Goal: Information Seeking & Learning: Understand process/instructions

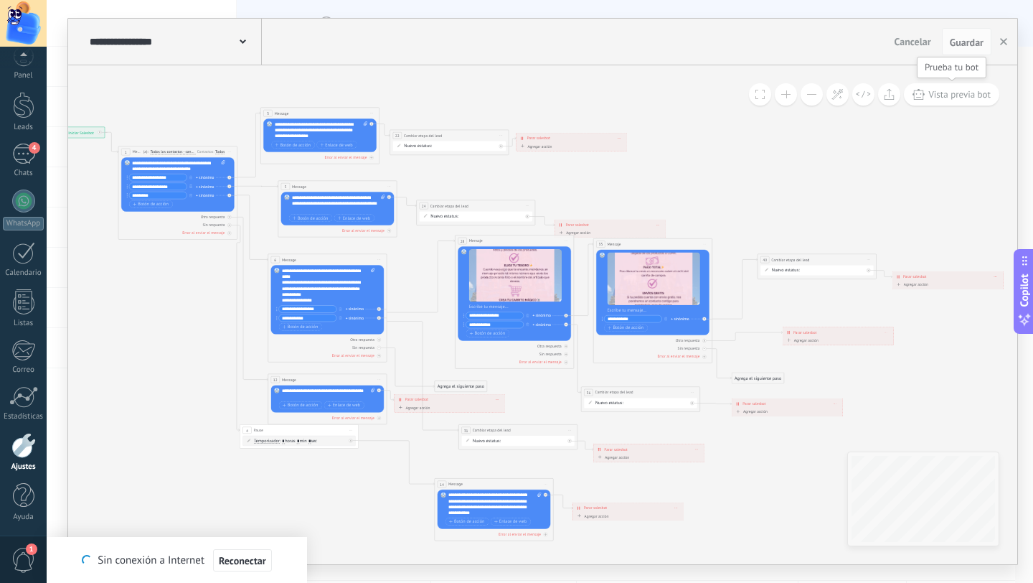
click at [940, 97] on span "Vista previa bot" at bounding box center [960, 94] width 62 height 12
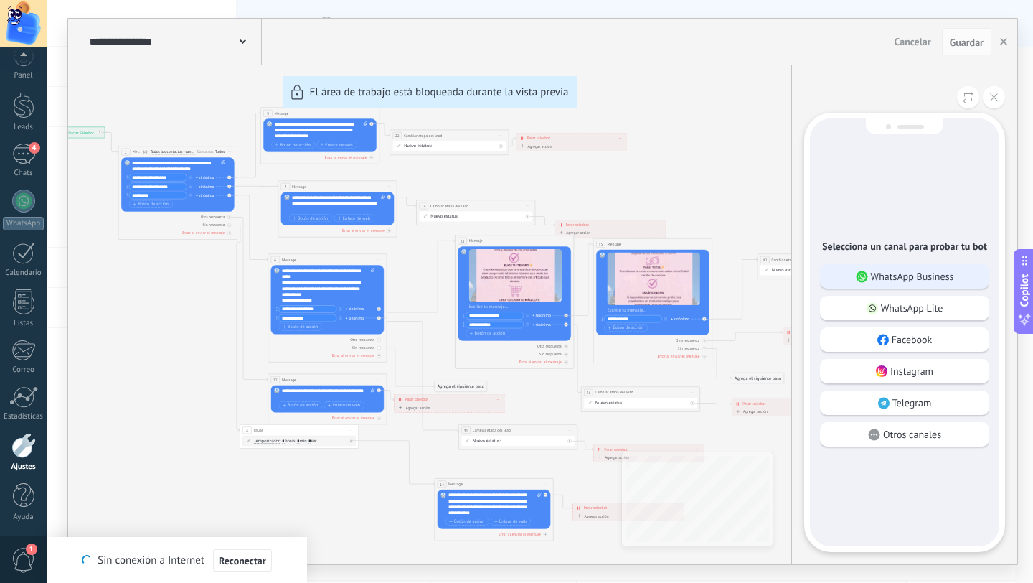
click at [901, 281] on p "WhatsApp Business" at bounding box center [912, 276] width 83 height 13
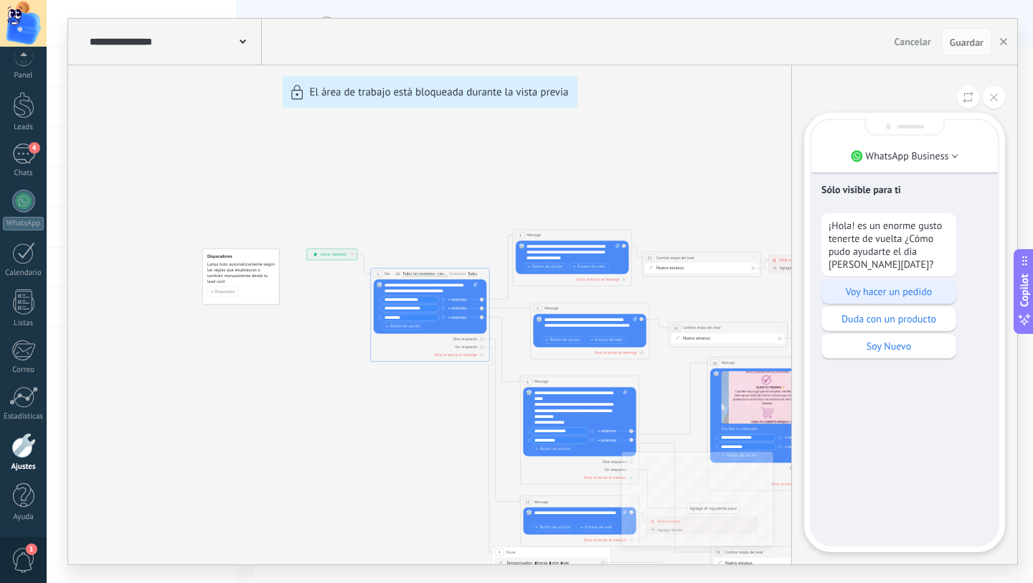
click at [893, 296] on p "Voy hacer un pedido" at bounding box center [889, 291] width 121 height 13
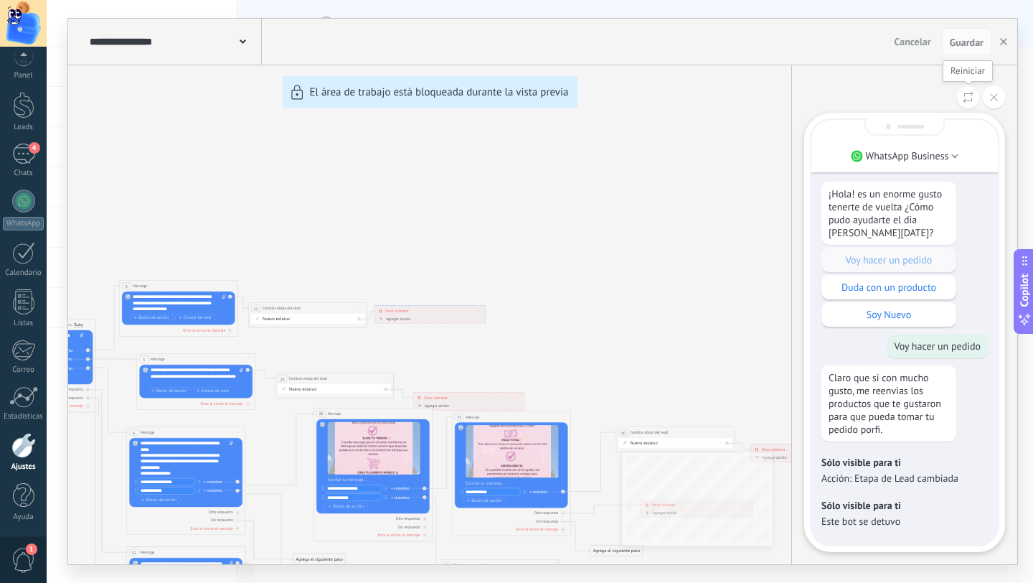
click at [969, 98] on icon at bounding box center [968, 97] width 11 height 12
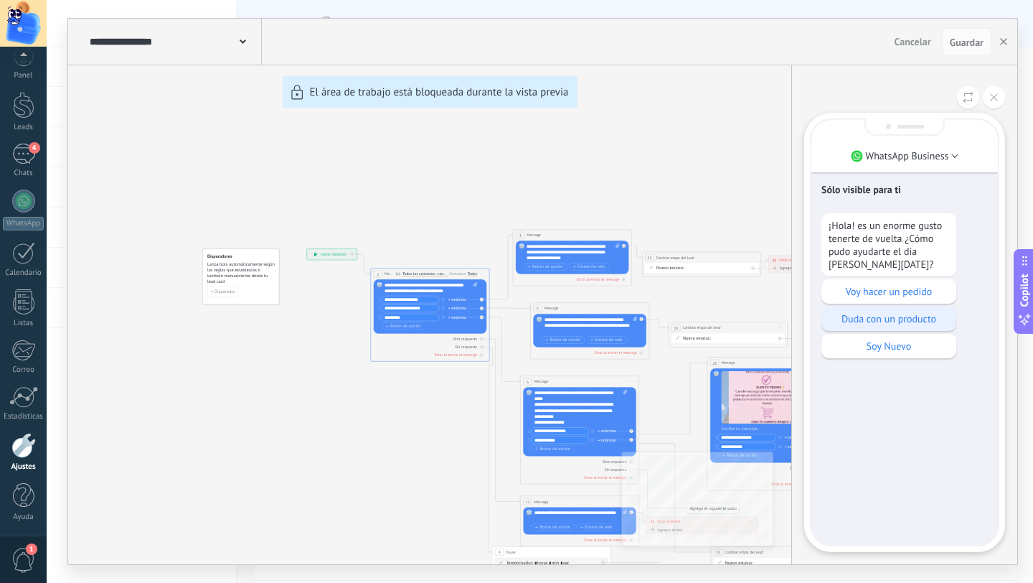
click at [873, 322] on p "Duda con un producto" at bounding box center [889, 318] width 121 height 13
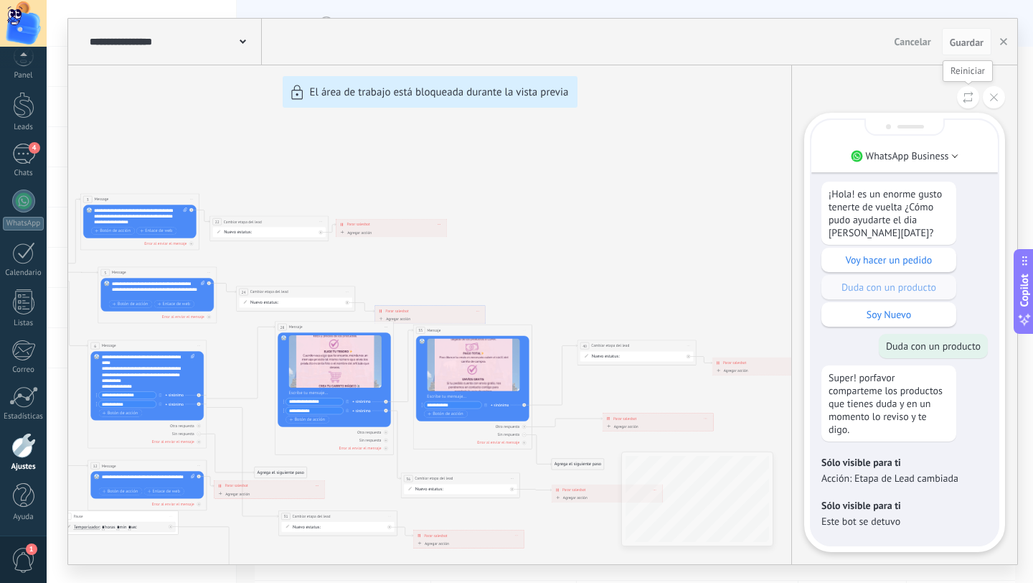
click at [966, 102] on icon at bounding box center [968, 97] width 11 height 12
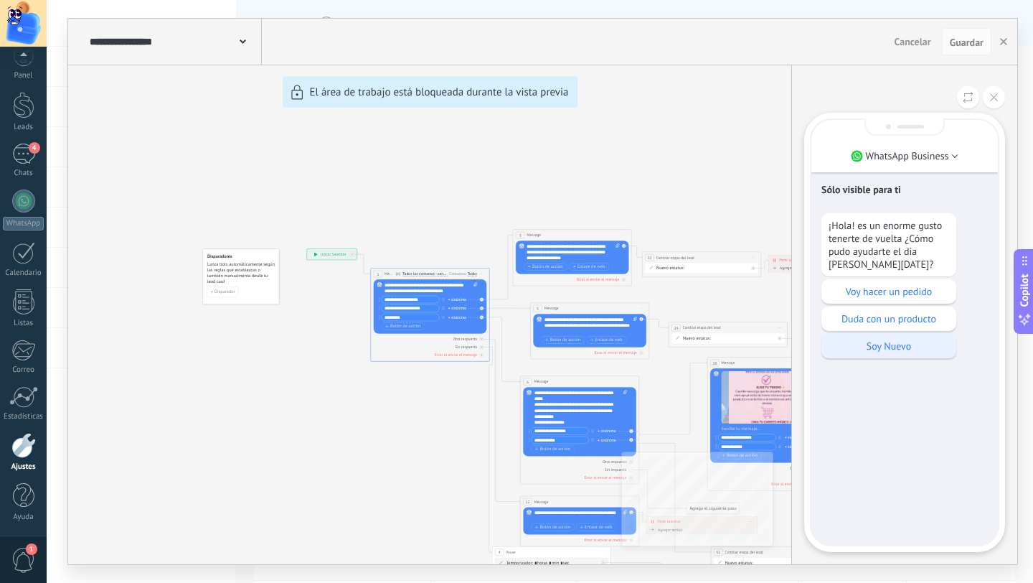
click at [890, 344] on p "Soy Nuevo" at bounding box center [889, 345] width 121 height 13
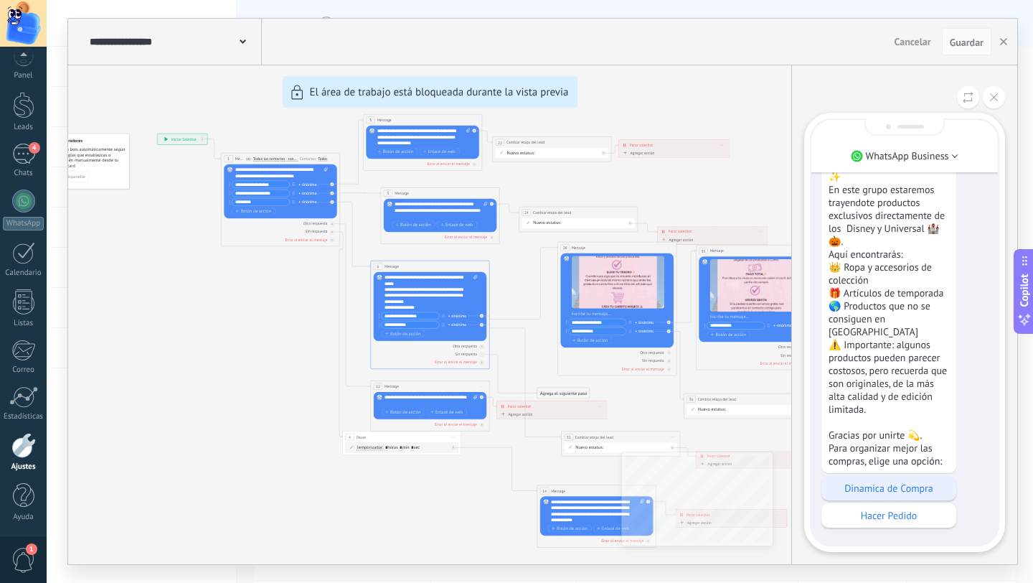
click at [887, 492] on p "Dinamica de Compra" at bounding box center [889, 488] width 121 height 13
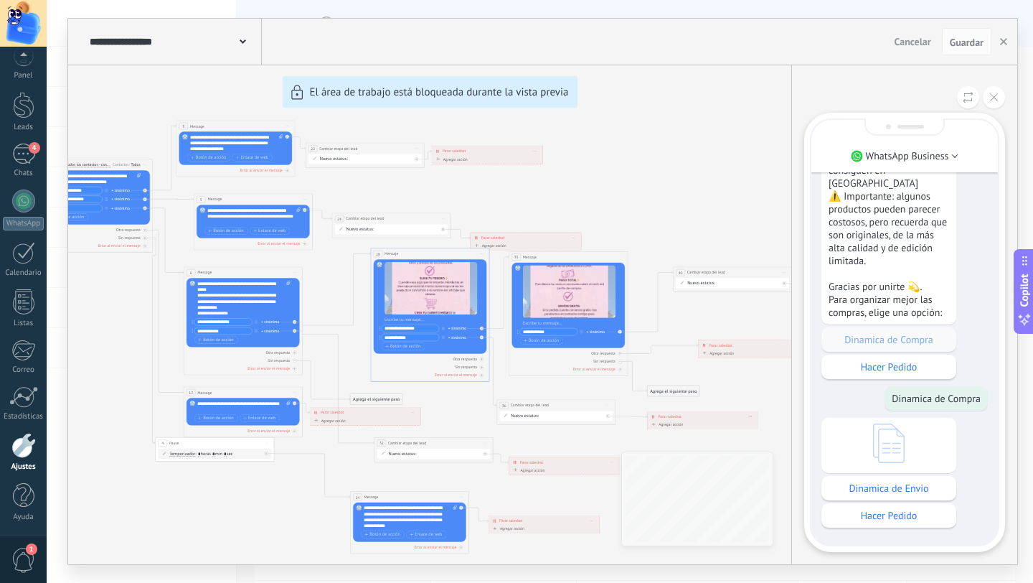
click at [887, 446] on icon at bounding box center [889, 442] width 32 height 39
click at [998, 95] on button at bounding box center [994, 97] width 22 height 22
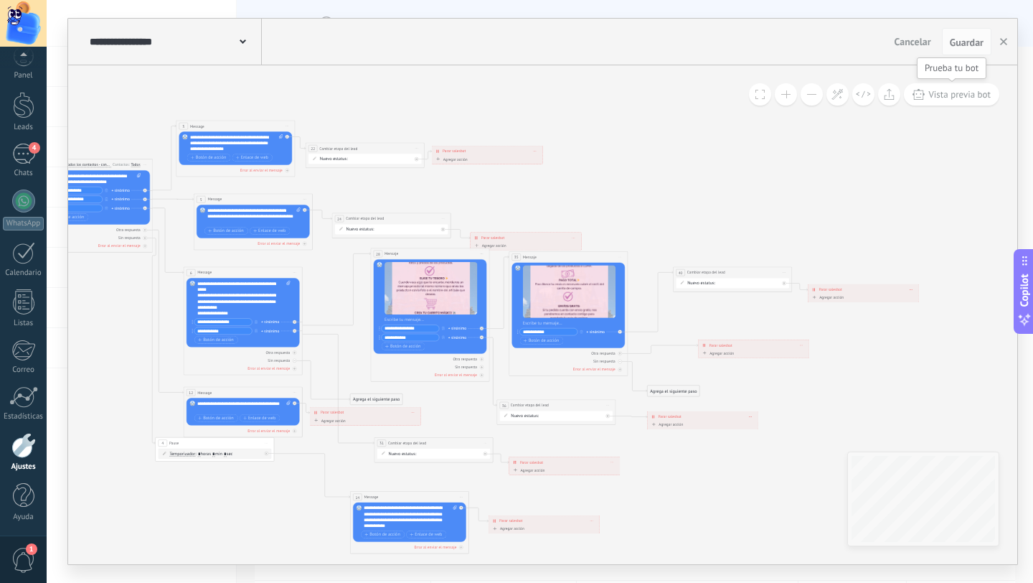
click at [954, 98] on span "Vista previa bot" at bounding box center [960, 94] width 62 height 12
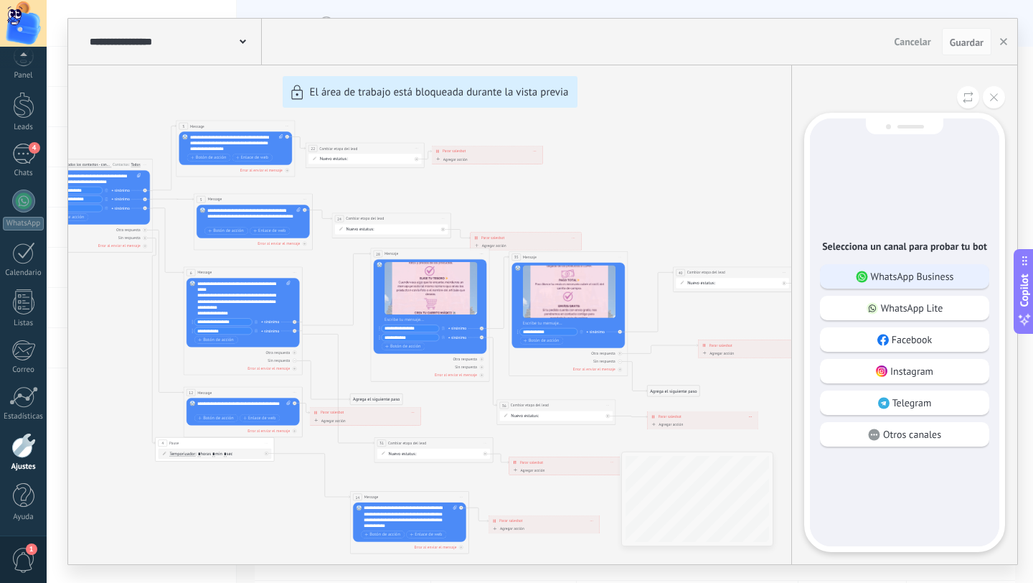
click at [914, 281] on p "WhatsApp Business" at bounding box center [912, 276] width 83 height 13
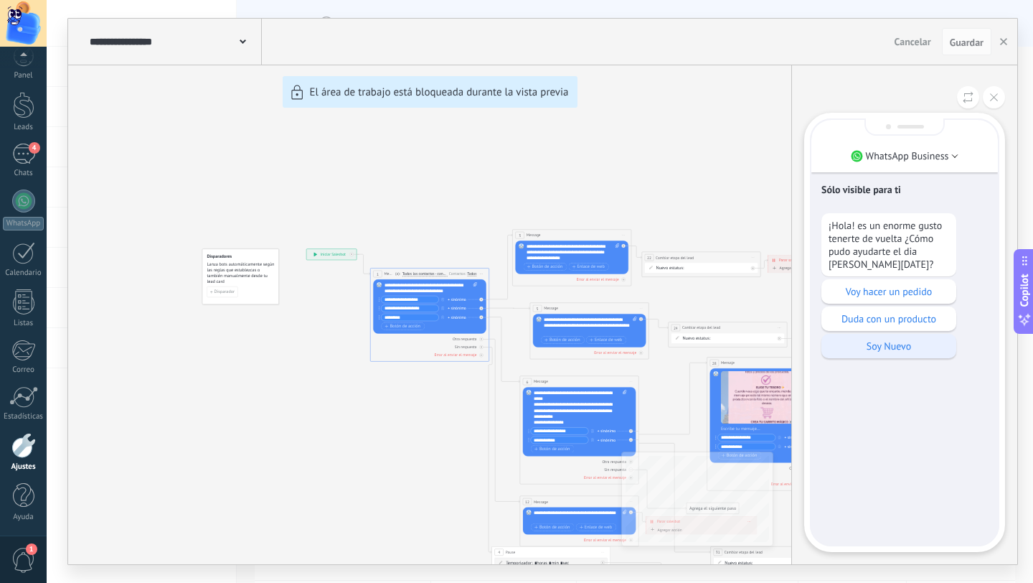
click at [882, 342] on p "Soy Nuevo" at bounding box center [889, 345] width 121 height 13
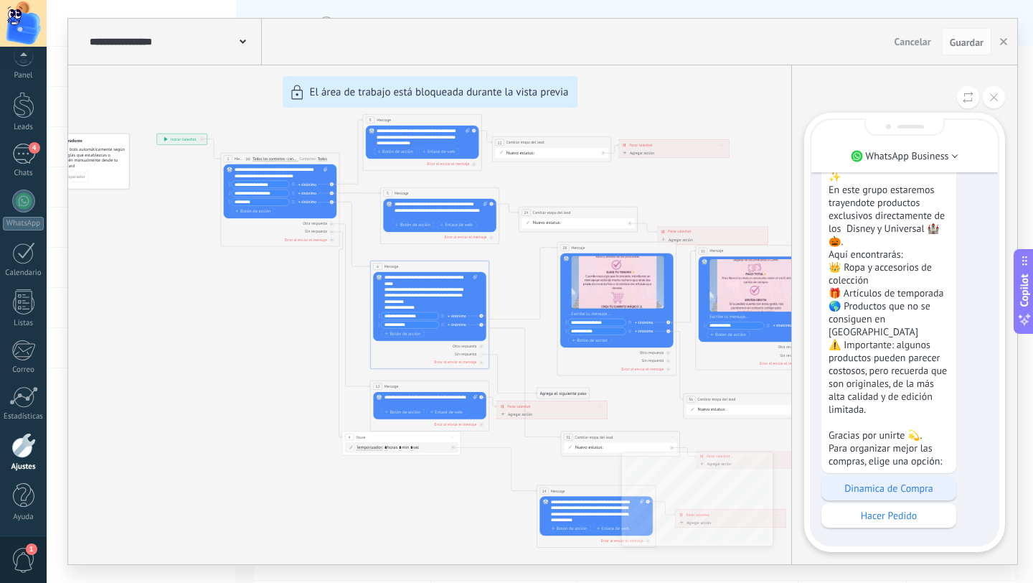
click at [901, 490] on p "Dinamica de Compra" at bounding box center [889, 488] width 121 height 13
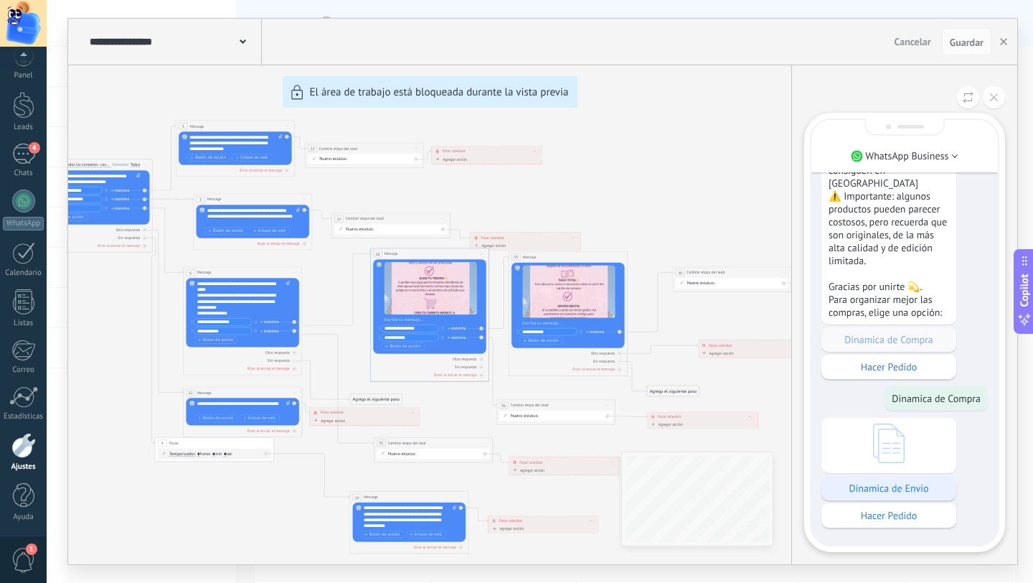
click at [896, 492] on p "Dinamica de Envio" at bounding box center [889, 488] width 121 height 13
